Goal: Navigation & Orientation: Find specific page/section

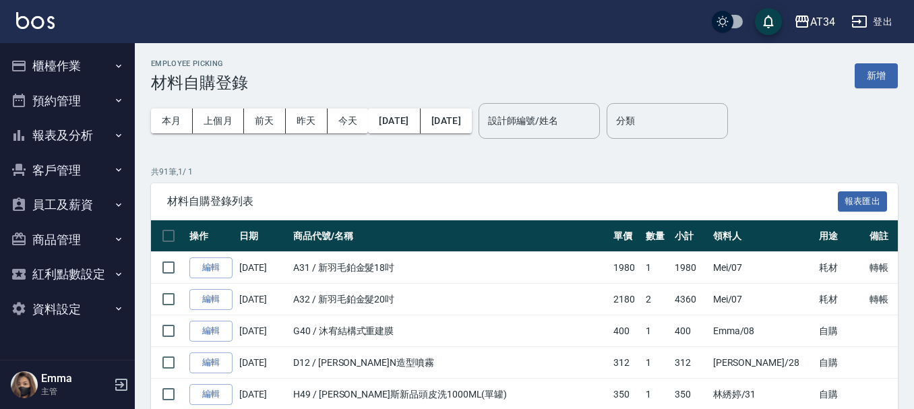
scroll to position [67, 0]
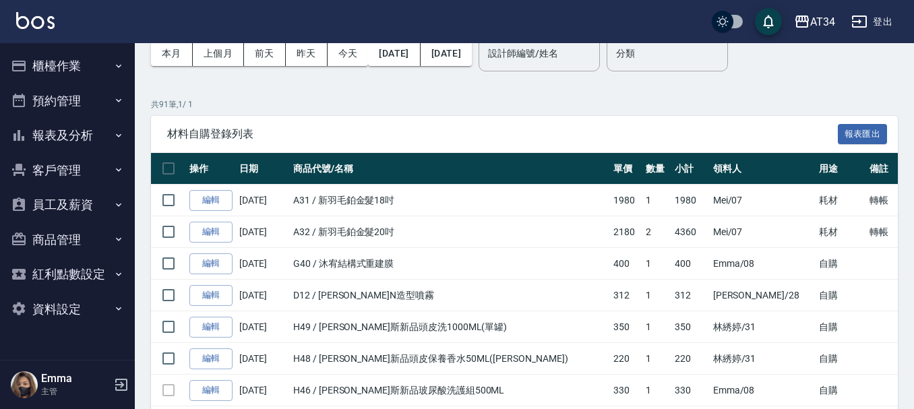
click at [91, 100] on button "預約管理" at bounding box center [67, 101] width 124 height 35
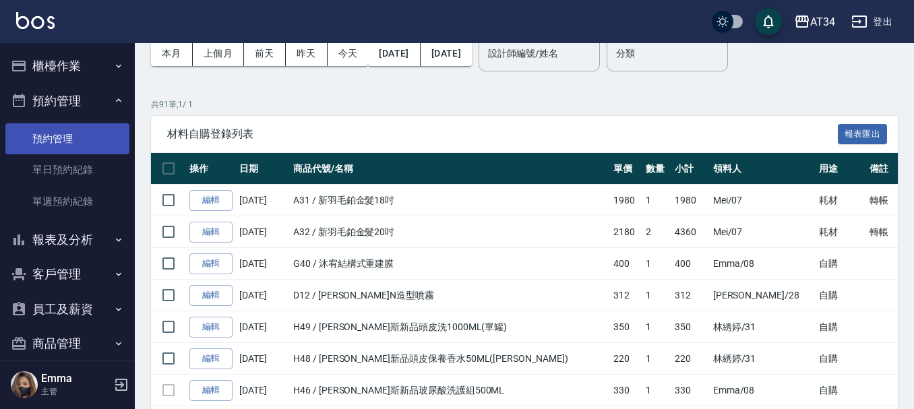
click at [95, 145] on link "預約管理" at bounding box center [67, 138] width 124 height 31
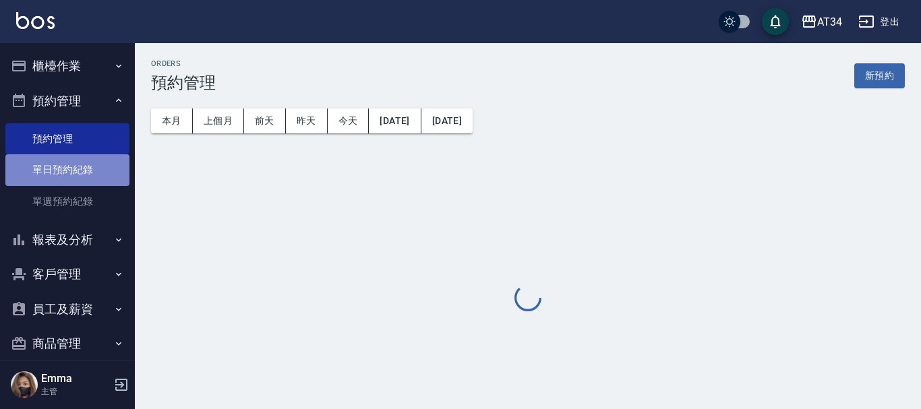
click at [98, 169] on link "單日預約紀錄" at bounding box center [67, 169] width 124 height 31
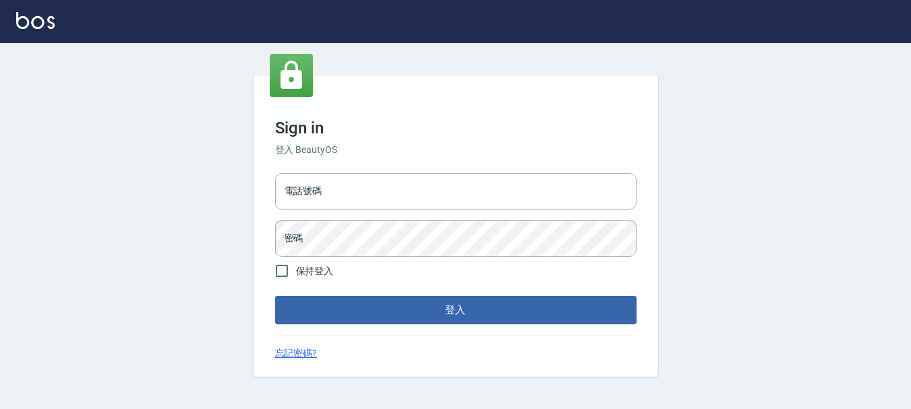
click at [441, 216] on div "電話號碼 電話號碼 密碼 密碼" at bounding box center [456, 215] width 372 height 94
click at [428, 199] on input "電話號碼" at bounding box center [455, 191] width 361 height 36
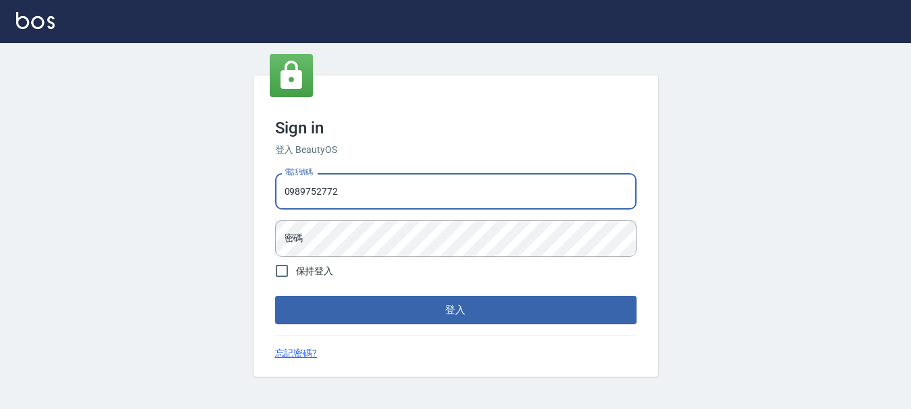
type input "0989752772"
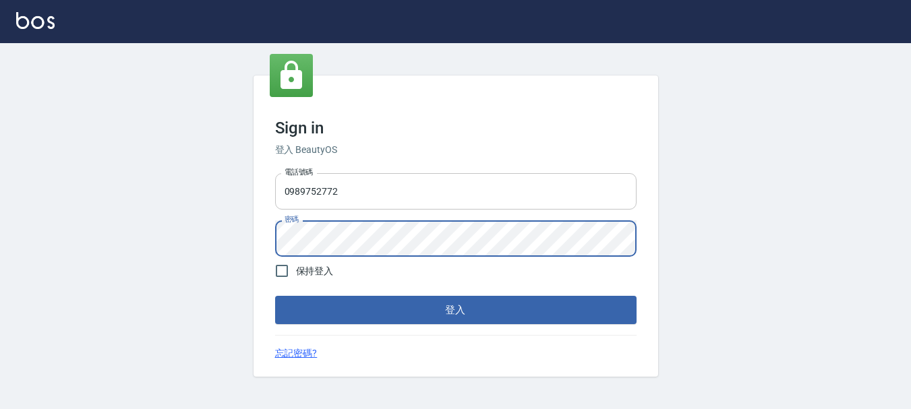
click at [275, 296] on button "登入" at bounding box center [455, 310] width 361 height 28
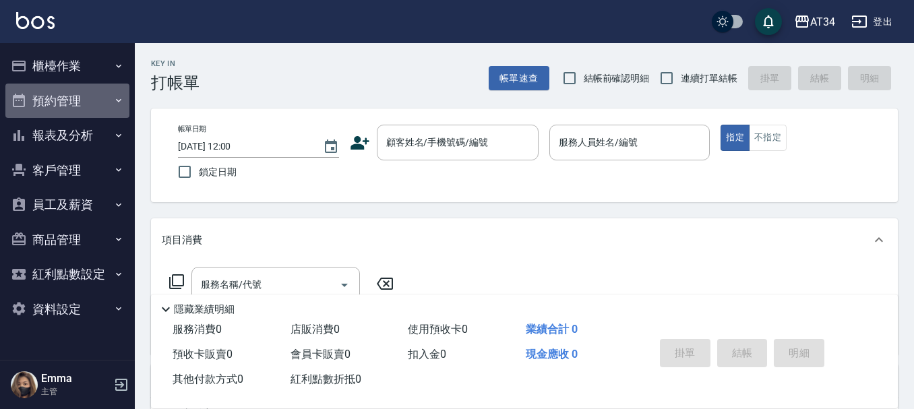
click at [40, 103] on button "預約管理" at bounding box center [67, 101] width 124 height 35
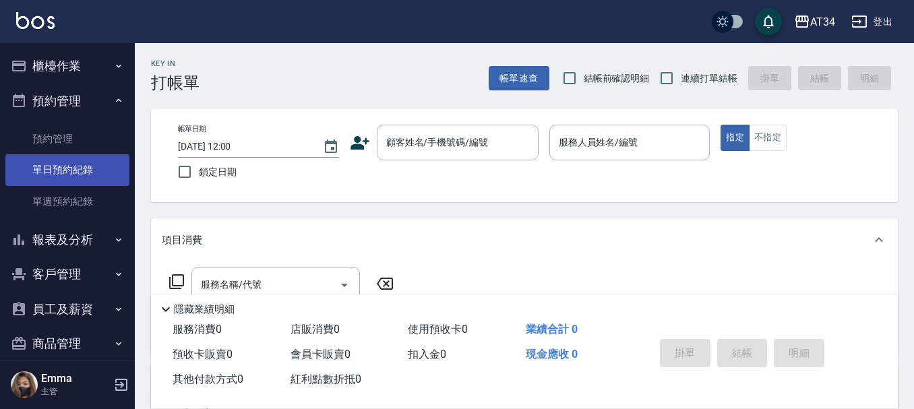
click at [72, 172] on link "單日預約紀錄" at bounding box center [67, 169] width 124 height 31
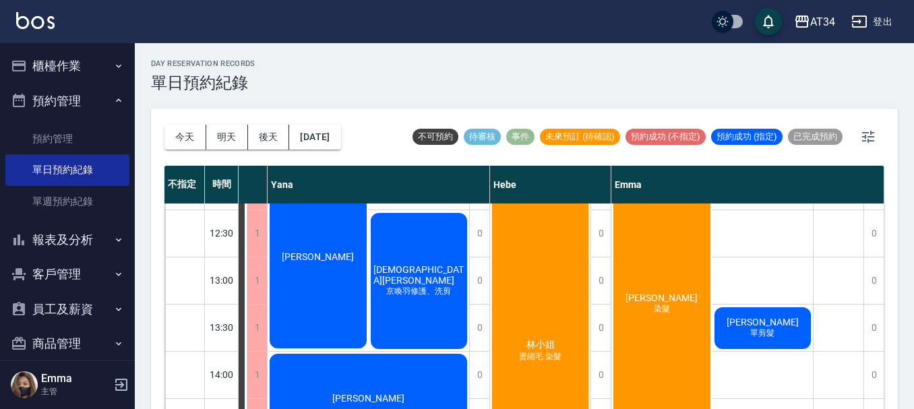
scroll to position [135, 858]
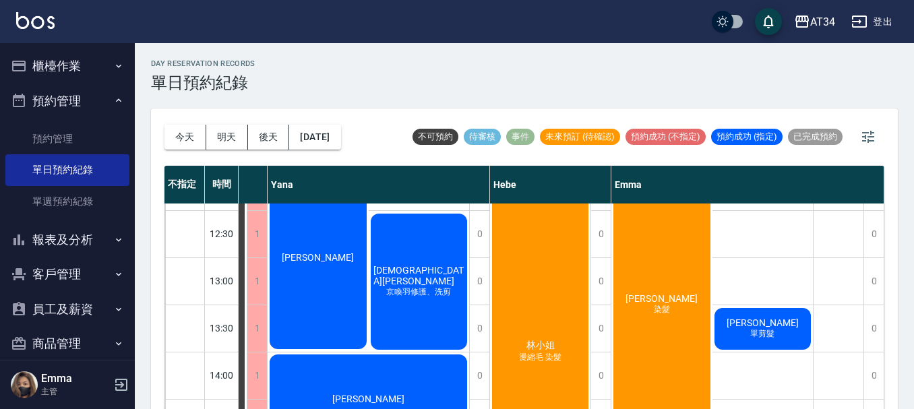
drag, startPoint x: 127, startPoint y: 280, endPoint x: 128, endPoint y: 340, distance: 60.0
click at [128, 340] on nav "櫃檯作業 打帳單 帳單列表 現金收支登錄 高階收支登錄 材料自購登錄 每日結帳 排班表 現場電腦打卡 預約管理 預約管理 單日預約紀錄 單週預約紀錄 報表及分…" at bounding box center [67, 201] width 135 height 317
click at [52, 257] on button "客戶管理" at bounding box center [67, 274] width 124 height 35
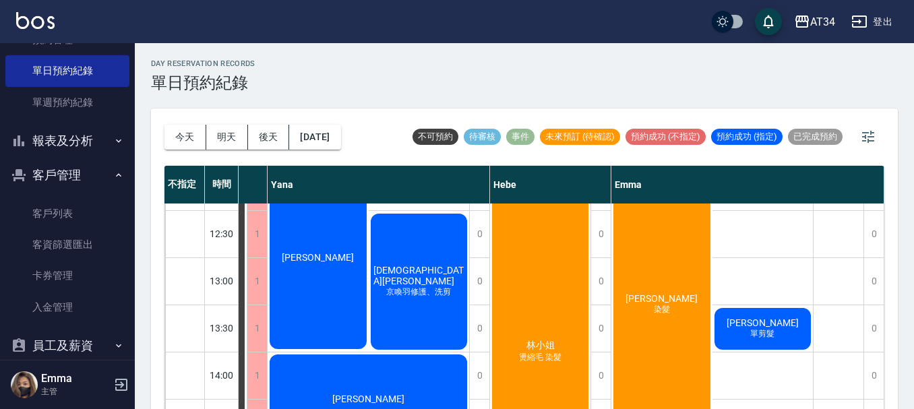
scroll to position [202, 0]
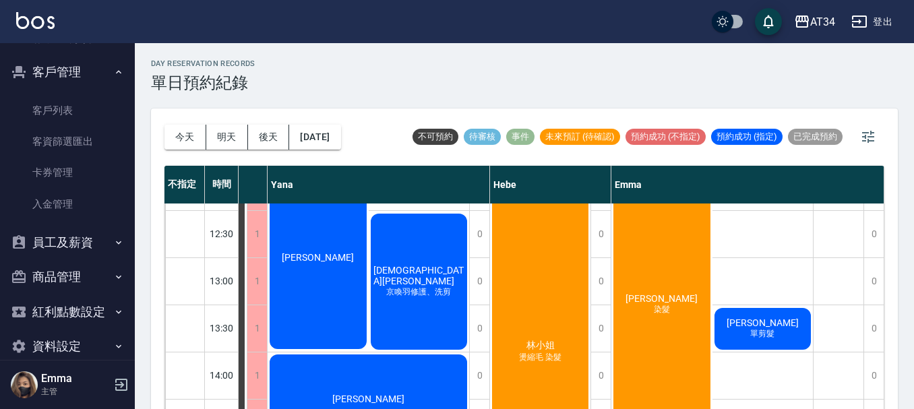
click at [58, 235] on button "員工及薪資" at bounding box center [67, 242] width 124 height 35
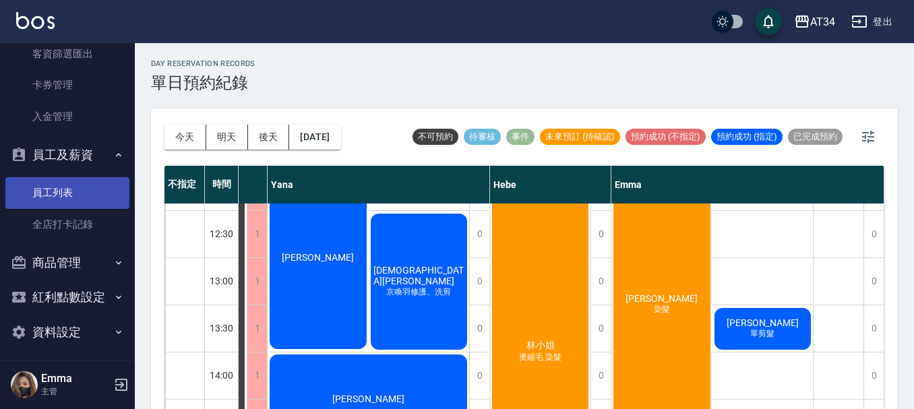
click at [58, 194] on link "員工列表" at bounding box center [67, 192] width 124 height 31
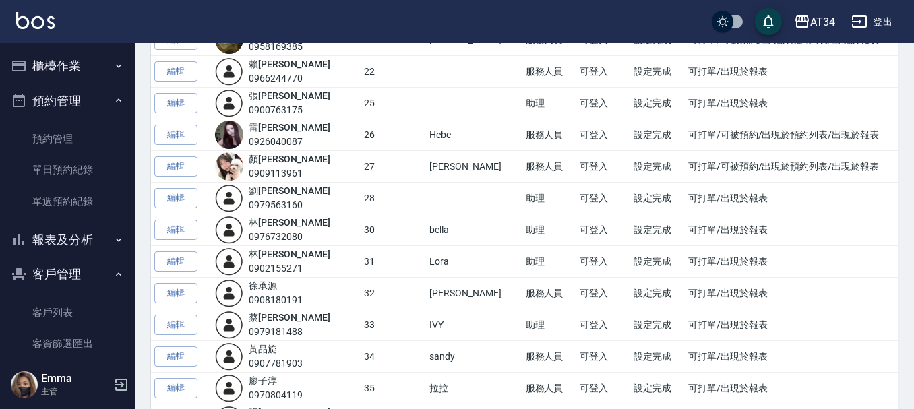
scroll to position [411, 0]
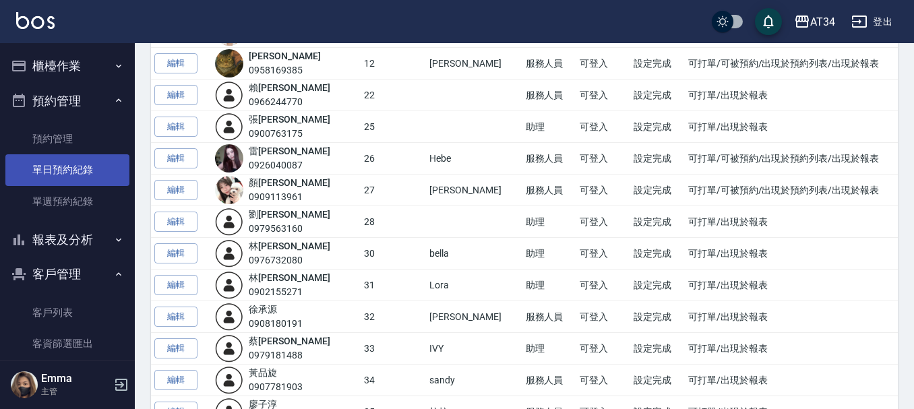
click at [59, 177] on link "單日預約紀錄" at bounding box center [67, 169] width 124 height 31
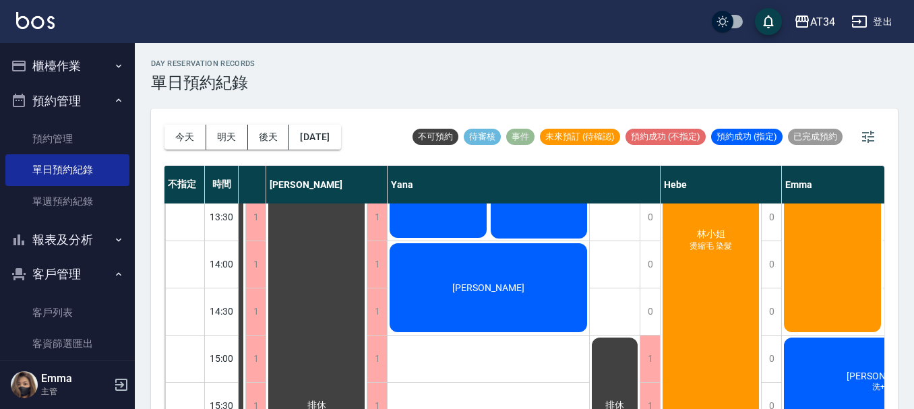
scroll to position [270, 731]
